Goal: Obtain resource: Download file/media

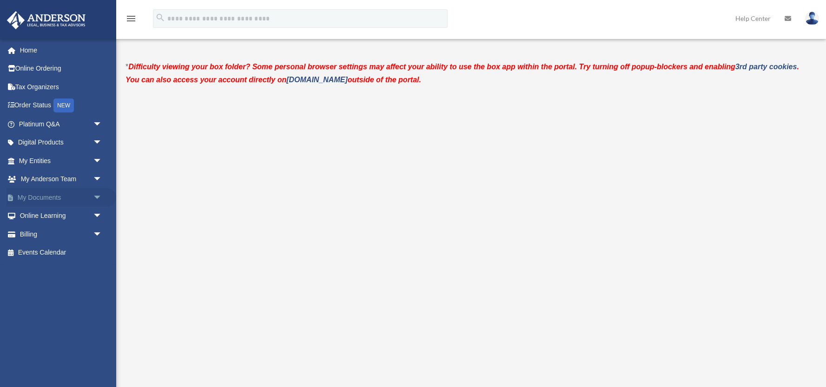
click at [42, 198] on link "My Documents arrow_drop_down" at bounding box center [62, 197] width 110 height 19
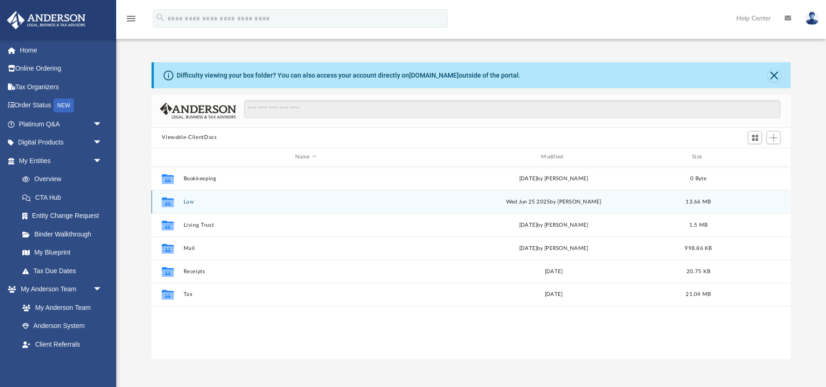
scroll to position [211, 639]
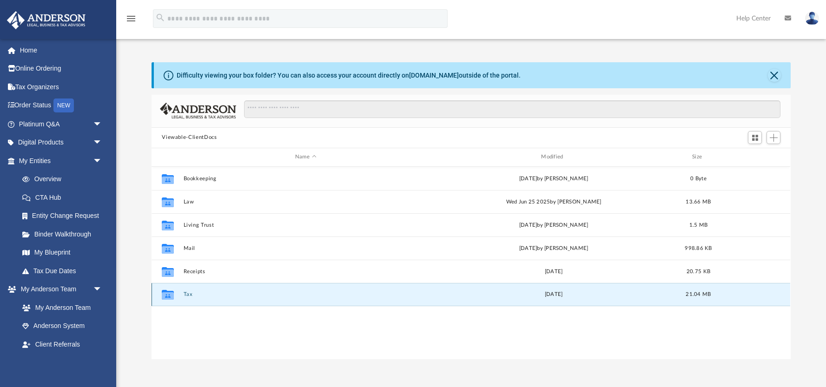
click at [190, 294] on button "Tax" at bounding box center [306, 294] width 244 height 6
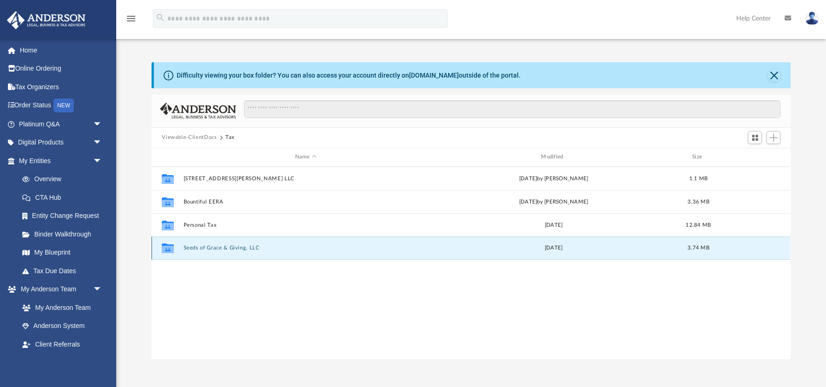
click at [221, 246] on button "Seeds of Grace & Giving, LLC" at bounding box center [306, 248] width 244 height 6
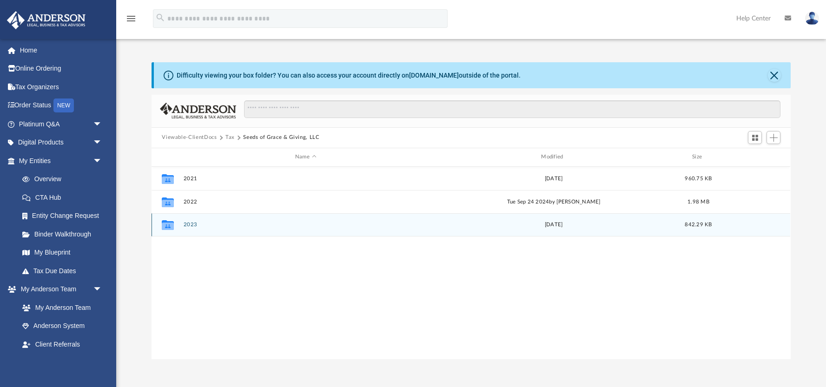
click at [171, 224] on g "grid" at bounding box center [168, 225] width 12 height 10
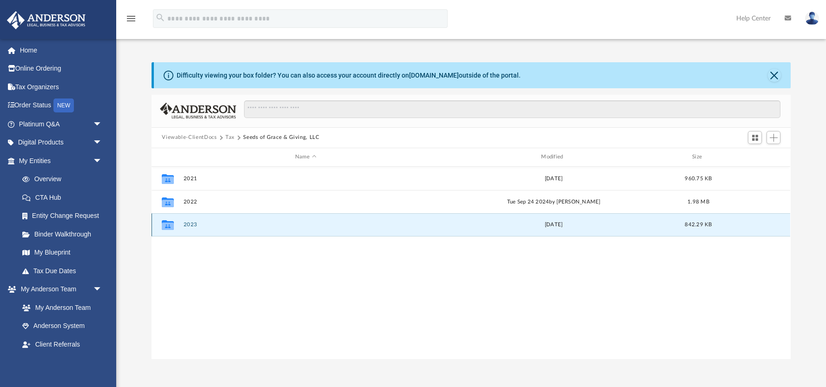
click at [194, 224] on button "2023" at bounding box center [306, 225] width 244 height 6
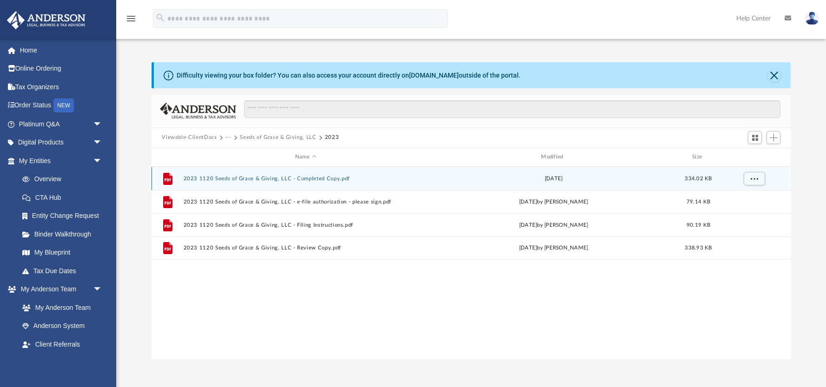
click at [237, 177] on button "2023 1120 Seeds of Grace & Giving, LLC - Completed Copy.pdf" at bounding box center [306, 179] width 244 height 6
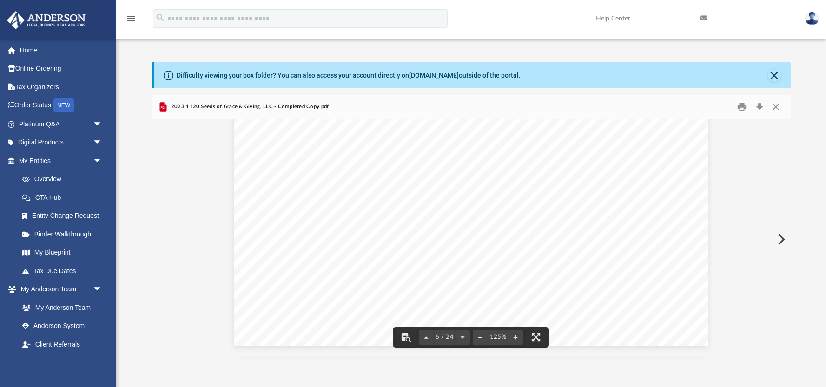
scroll to position [3511, 0]
click at [774, 106] on button "Close" at bounding box center [775, 106] width 17 height 14
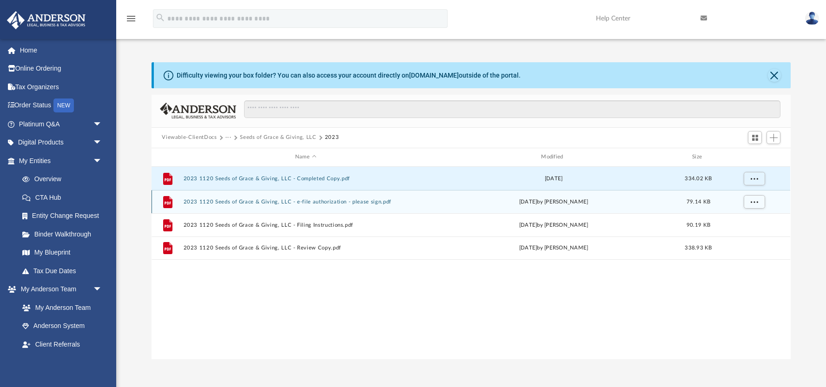
click at [251, 201] on button "2023 1120 Seeds of Grace & Giving, LLC - e-file authorization - please sign.pdf" at bounding box center [306, 202] width 244 height 6
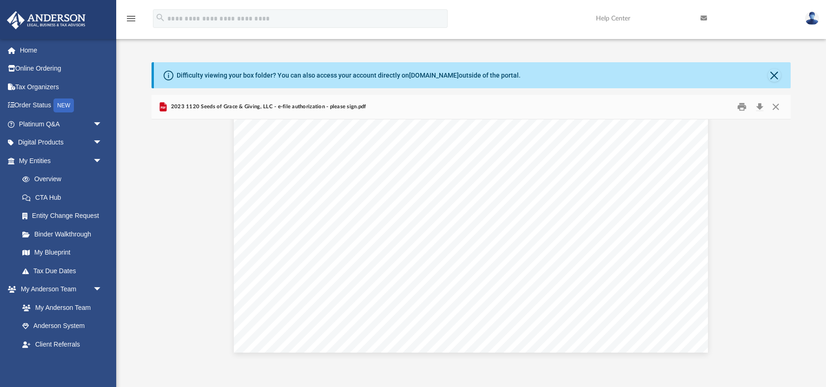
scroll to position [0, 0]
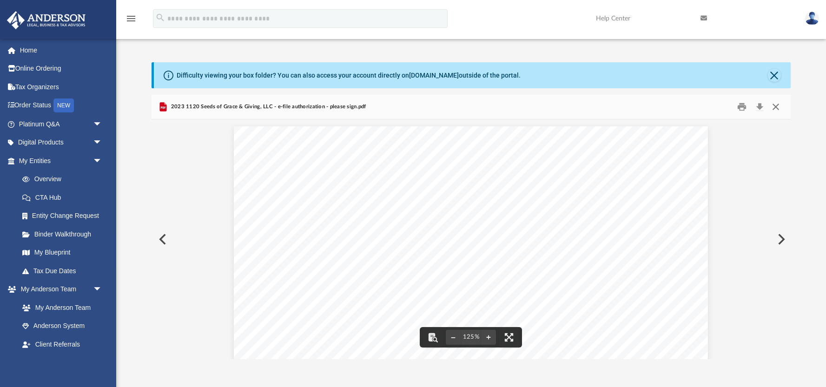
click at [775, 106] on button "Close" at bounding box center [775, 106] width 17 height 14
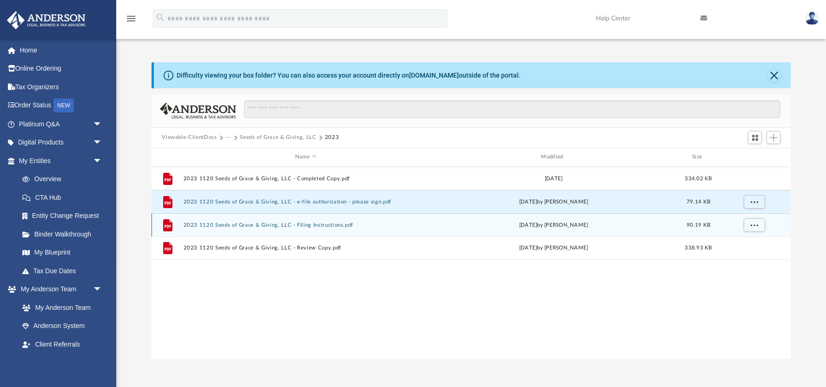
click at [238, 224] on button "2023 1120 Seeds of Grace & Giving, LLC - Filing Instructions.pdf" at bounding box center [306, 225] width 244 height 6
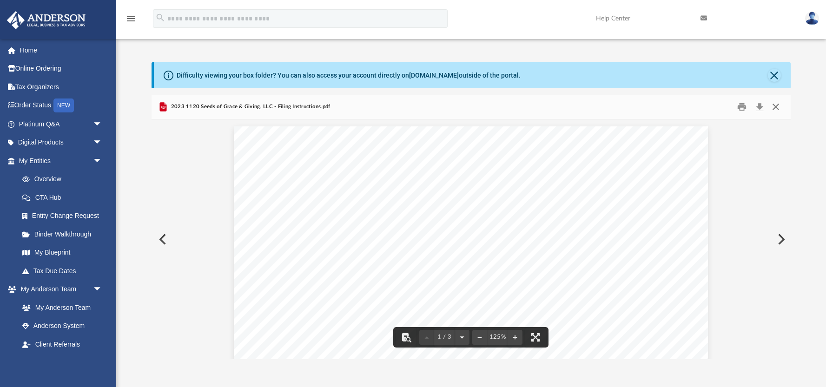
click at [778, 106] on button "Close" at bounding box center [775, 106] width 17 height 14
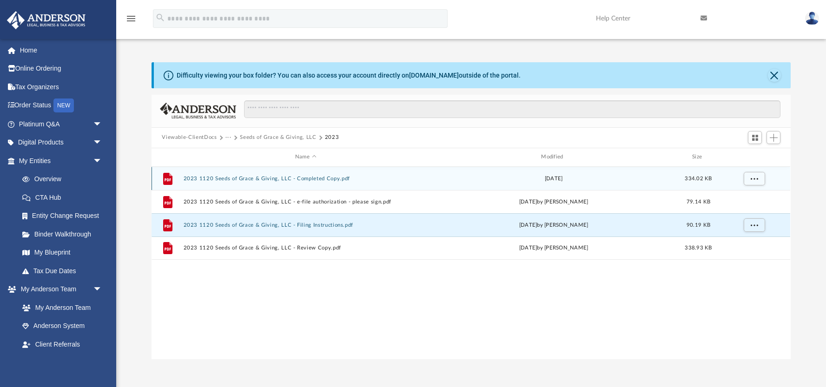
click at [241, 176] on button "2023 1120 Seeds of Grace & Giving, LLC - Completed Copy.pdf" at bounding box center [306, 179] width 244 height 6
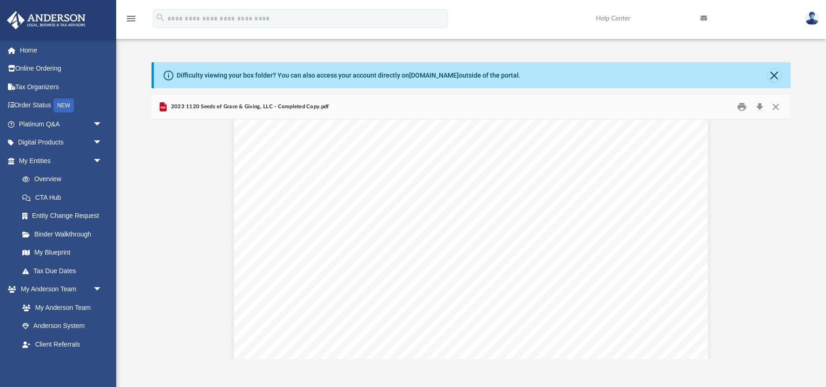
scroll to position [14306, 0]
